Goal: Transaction & Acquisition: Purchase product/service

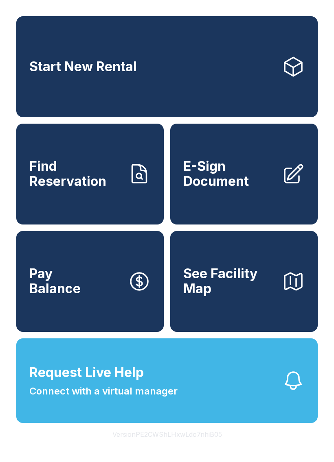
click at [130, 86] on link "Start New Rental" at bounding box center [166, 66] width 301 height 101
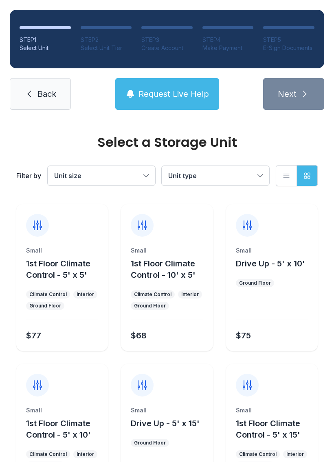
click at [162, 98] on span "Request Live Help" at bounding box center [173, 93] width 70 height 11
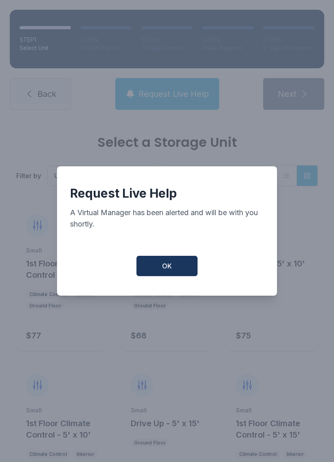
click at [178, 276] on button "OK" at bounding box center [166, 266] width 61 height 20
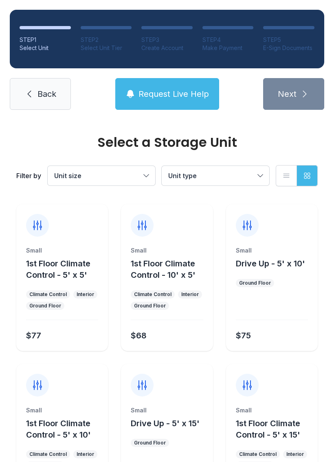
click at [178, 277] on span "1st Floor Climate Control - 10' x 5'" at bounding box center [163, 269] width 65 height 21
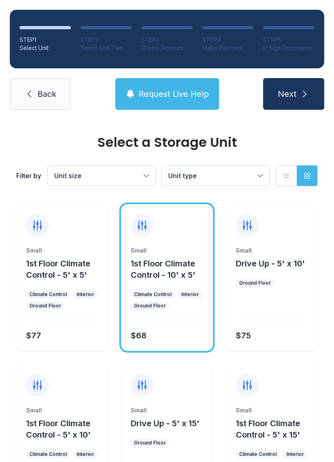
click at [32, 97] on icon at bounding box center [29, 94] width 10 height 10
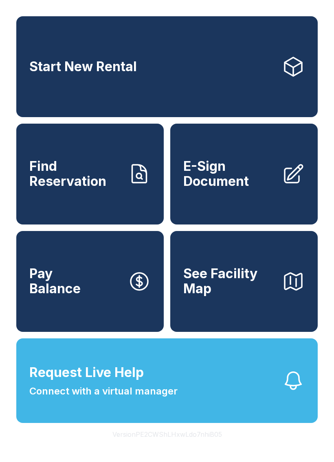
click at [79, 419] on button "Request Live Help Connect with a virtual manager" at bounding box center [166, 381] width 301 height 85
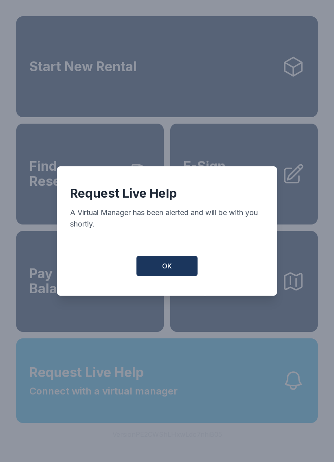
click at [177, 270] on button "OK" at bounding box center [166, 266] width 61 height 20
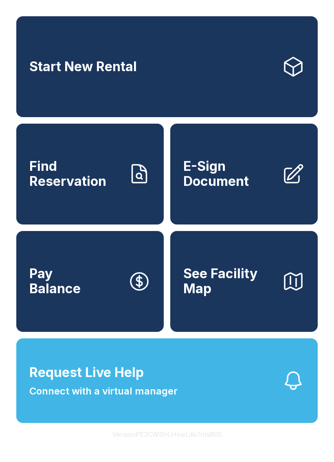
click at [100, 294] on link "Pay Balance" at bounding box center [89, 281] width 147 height 101
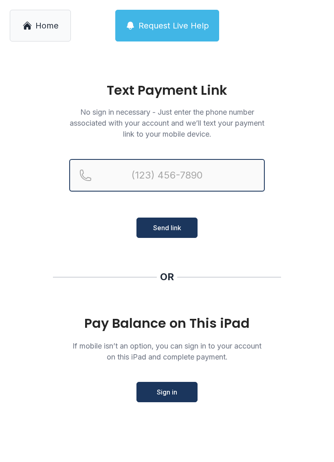
click at [241, 179] on input "Reservation phone number" at bounding box center [166, 175] width 195 height 33
type input "("
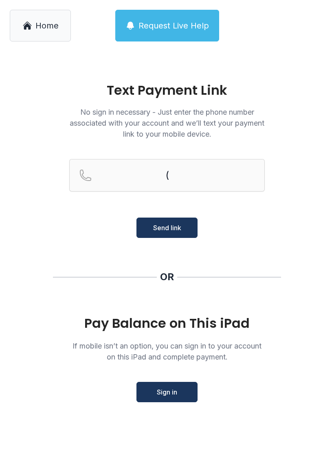
click at [303, 223] on main "Text Payment Link No sign in necessary - Just enter the phone number associated…" at bounding box center [167, 256] width 334 height 411
click at [65, 39] on link "Home" at bounding box center [40, 26] width 61 height 32
